Goal: Task Accomplishment & Management: Use online tool/utility

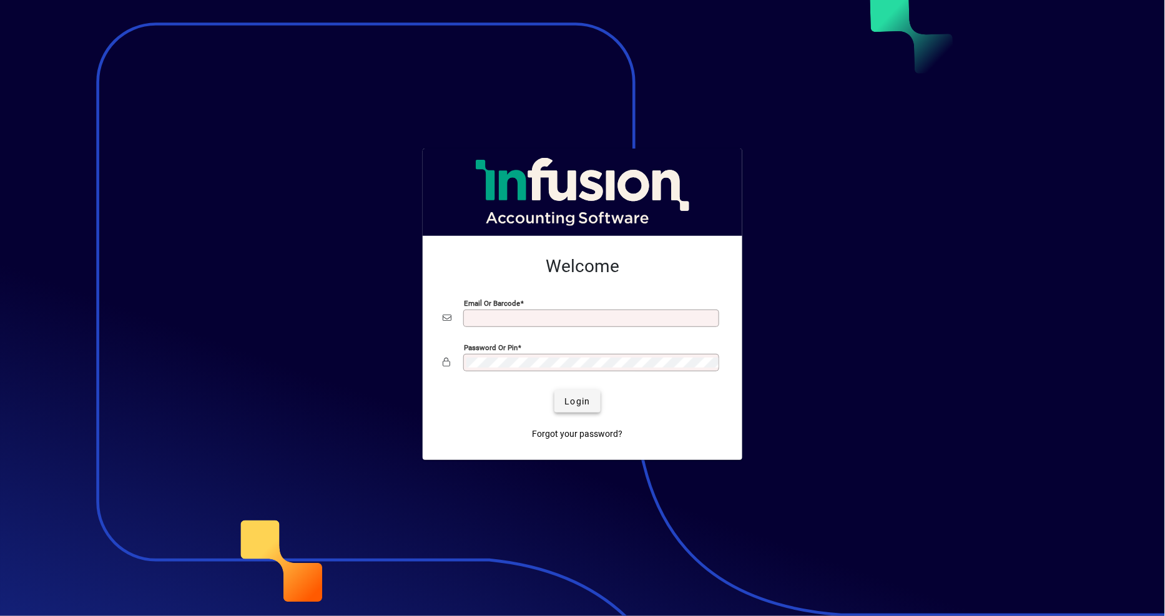
type input "**********"
click at [576, 404] on span "Login" at bounding box center [578, 401] width 26 height 13
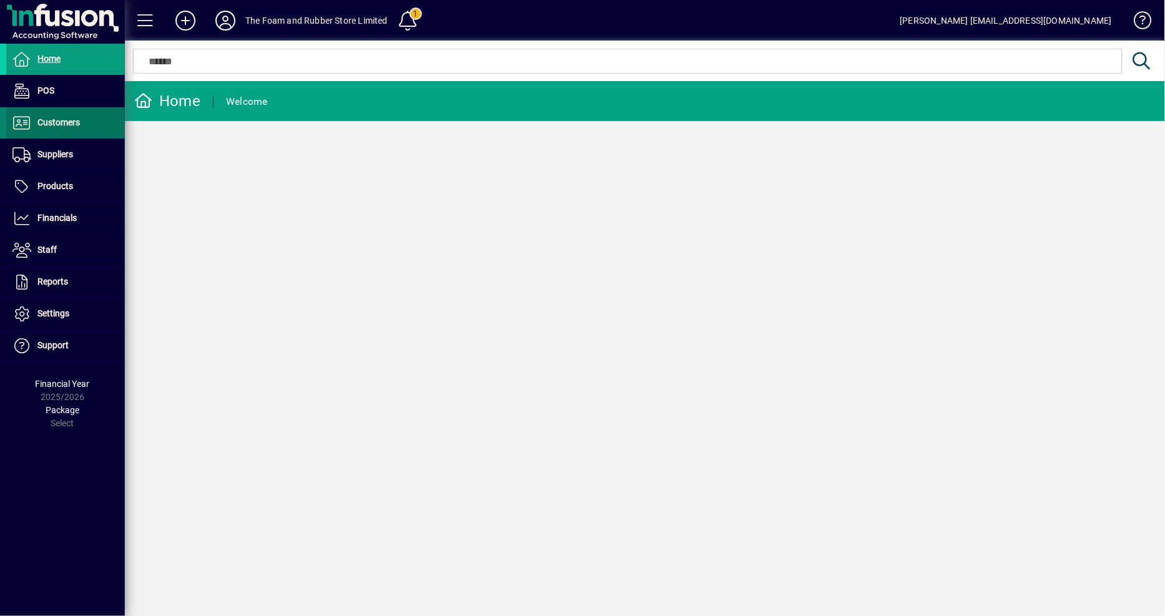
click at [84, 126] on span at bounding box center [65, 123] width 119 height 30
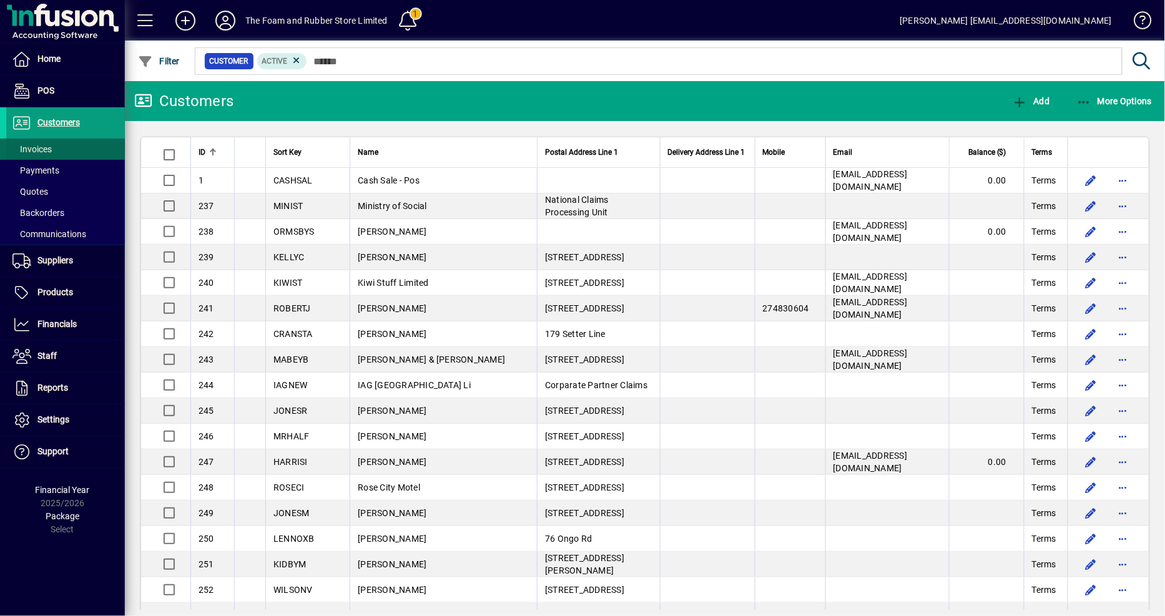
click at [50, 150] on span "Invoices" at bounding box center [31, 149] width 39 height 10
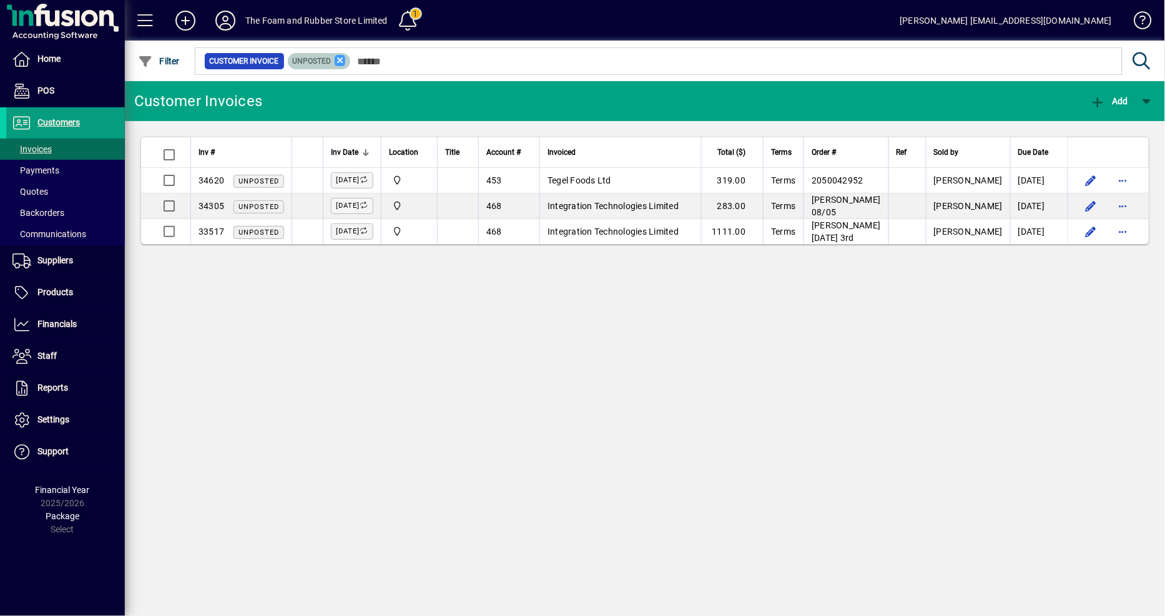
click at [337, 61] on icon at bounding box center [340, 60] width 11 height 11
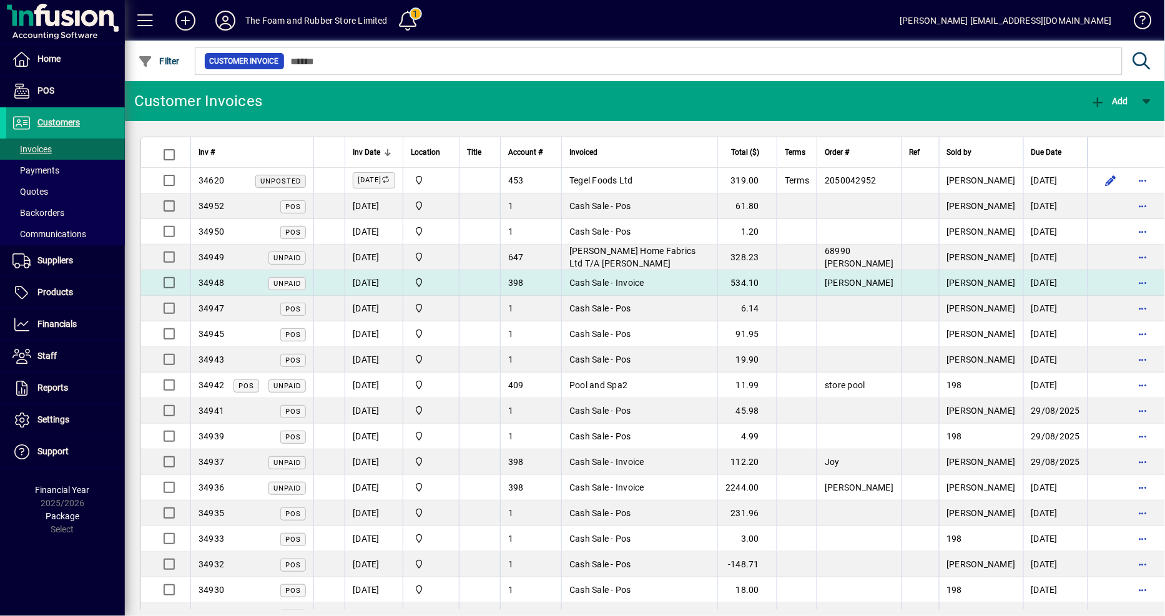
click at [718, 286] on td "Cash Sale - Invoice" at bounding box center [639, 283] width 156 height 26
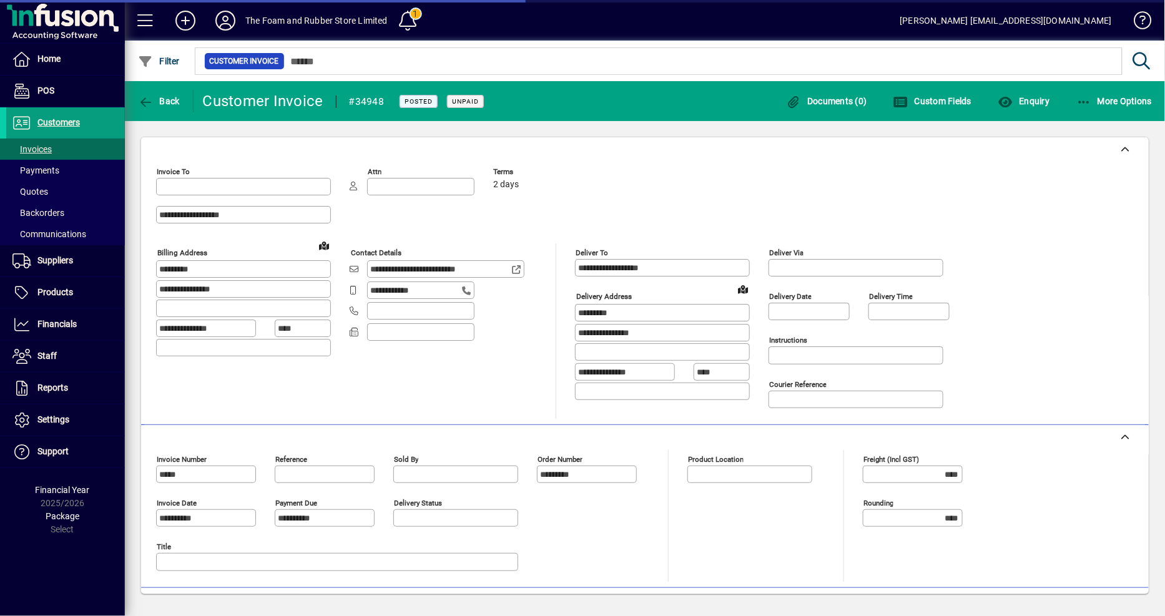
type input "**********"
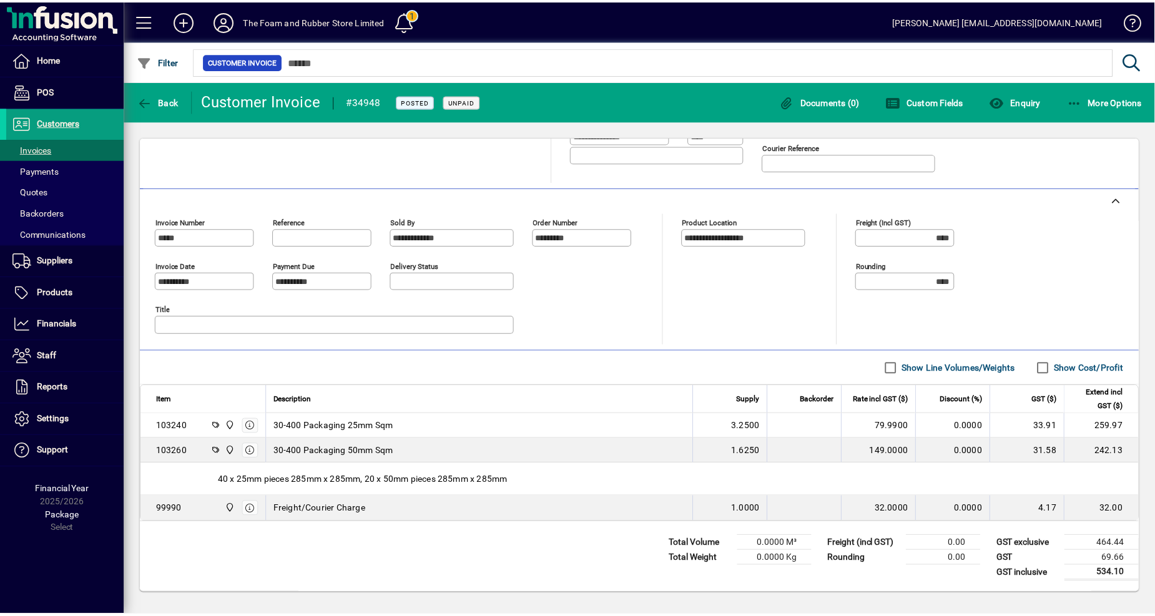
scroll to position [241, 0]
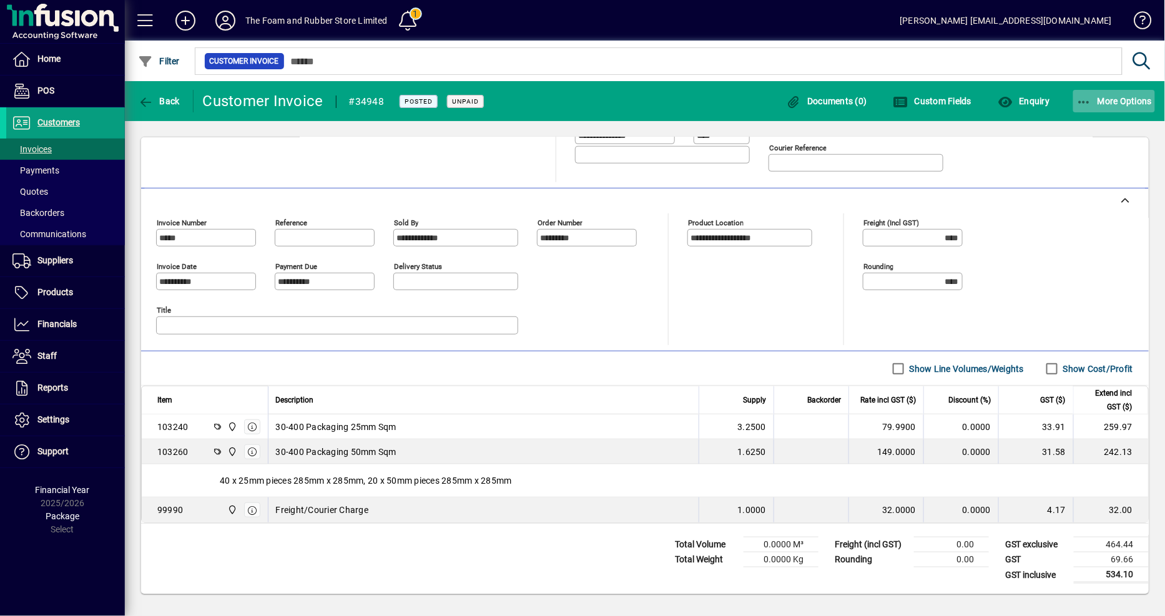
click at [1125, 101] on span "More Options" at bounding box center [1115, 101] width 76 height 10
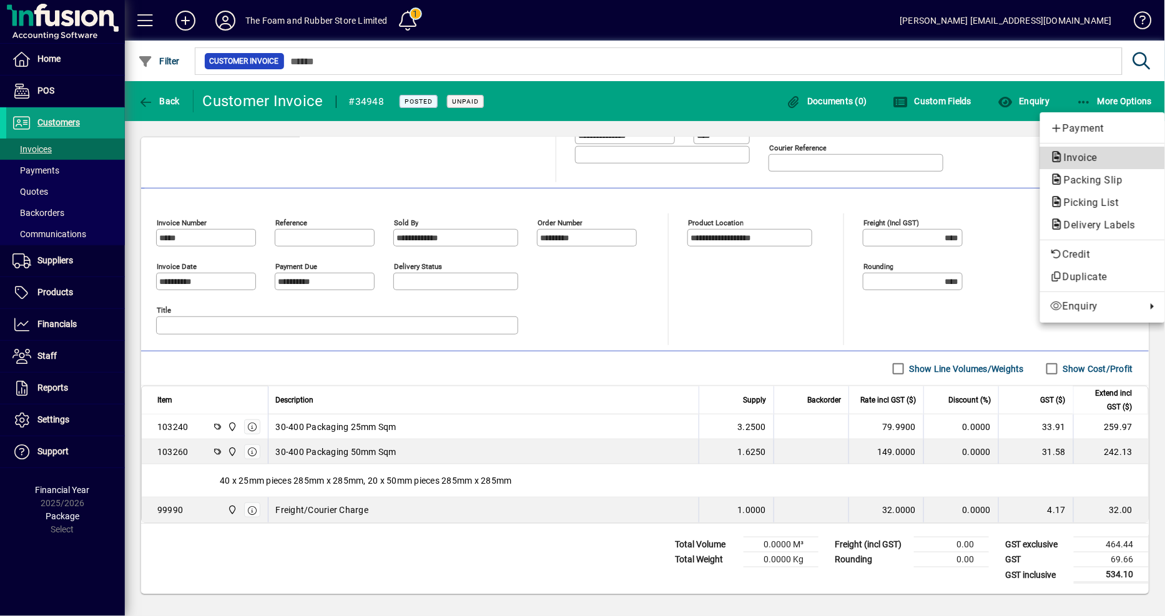
click at [1078, 157] on span "Invoice" at bounding box center [1077, 158] width 54 height 12
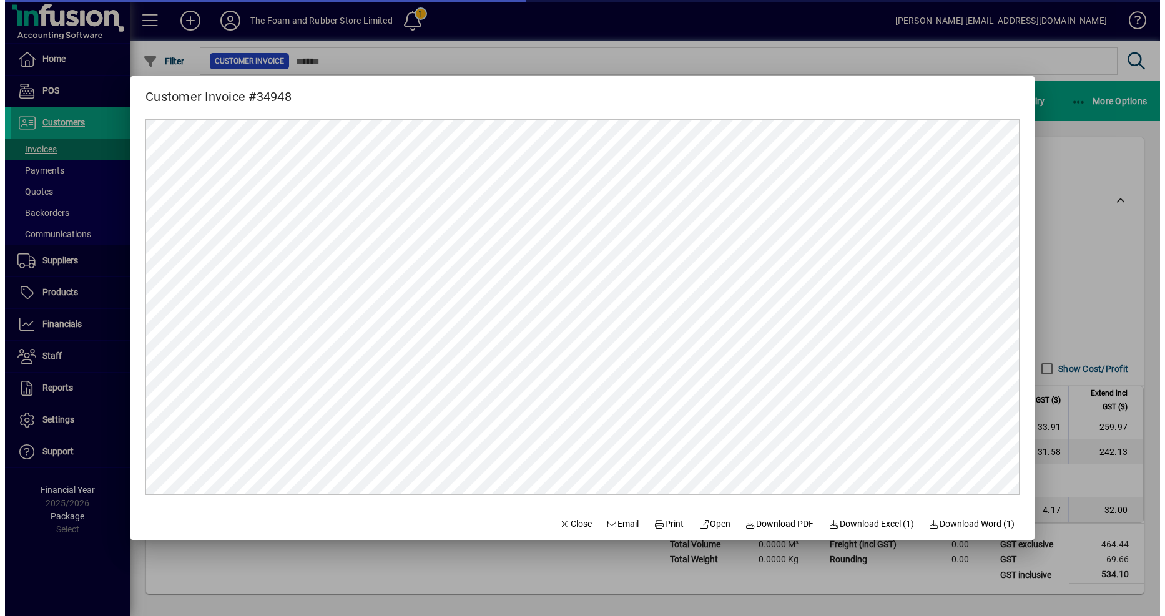
scroll to position [0, 0]
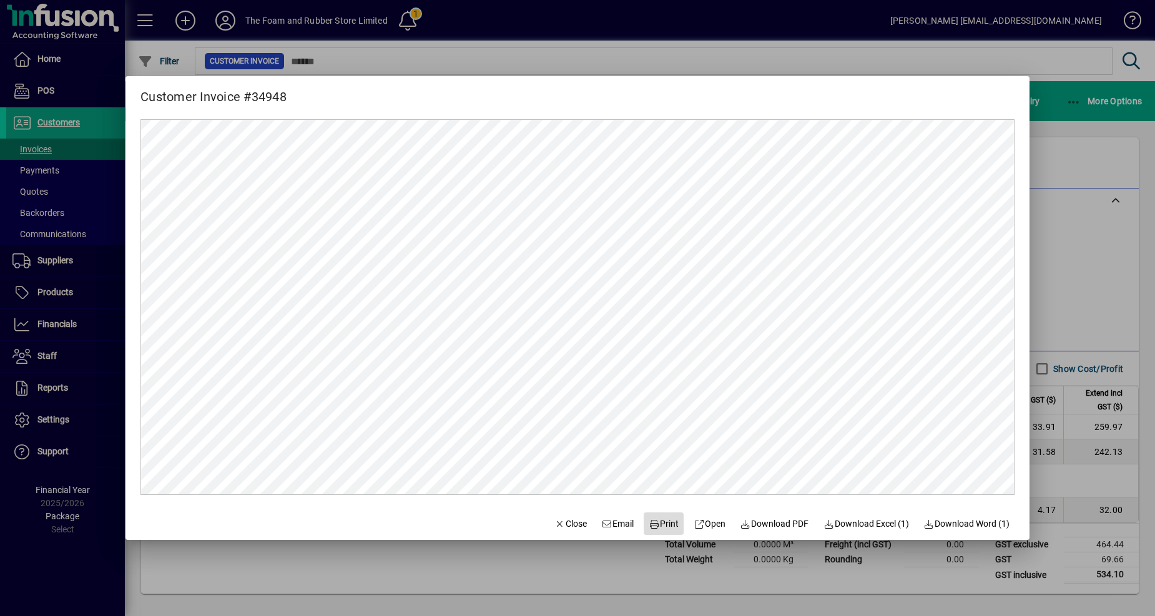
click at [654, 522] on span "Print" at bounding box center [664, 524] width 30 height 13
click at [1079, 160] on div at bounding box center [577, 308] width 1155 height 616
